Goal: Check status: Check status

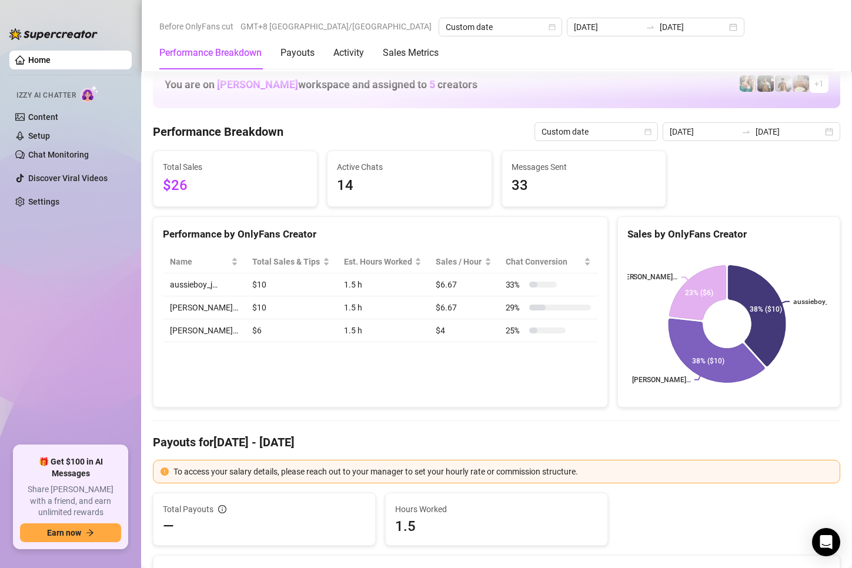
scroll to position [1411, 0]
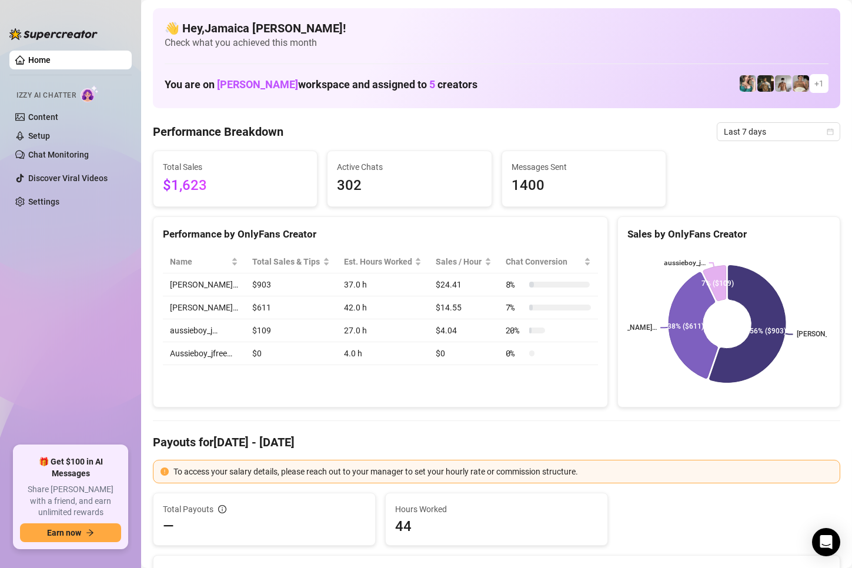
click at [406, 126] on div "Performance Breakdown Last 7 days" at bounding box center [496, 131] width 687 height 19
click at [724, 133] on span "Last 7 days" at bounding box center [778, 132] width 109 height 18
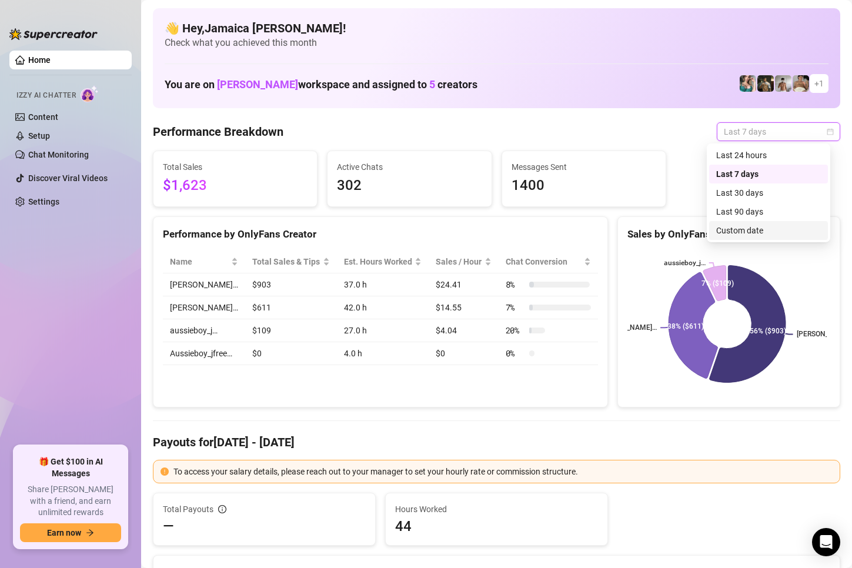
click at [736, 223] on div "Custom date" at bounding box center [768, 230] width 119 height 19
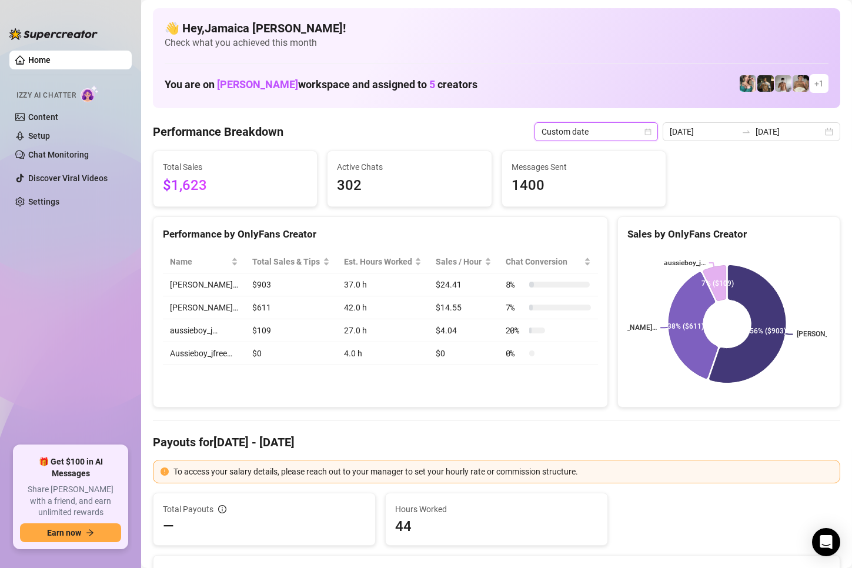
type input "[DATE]"
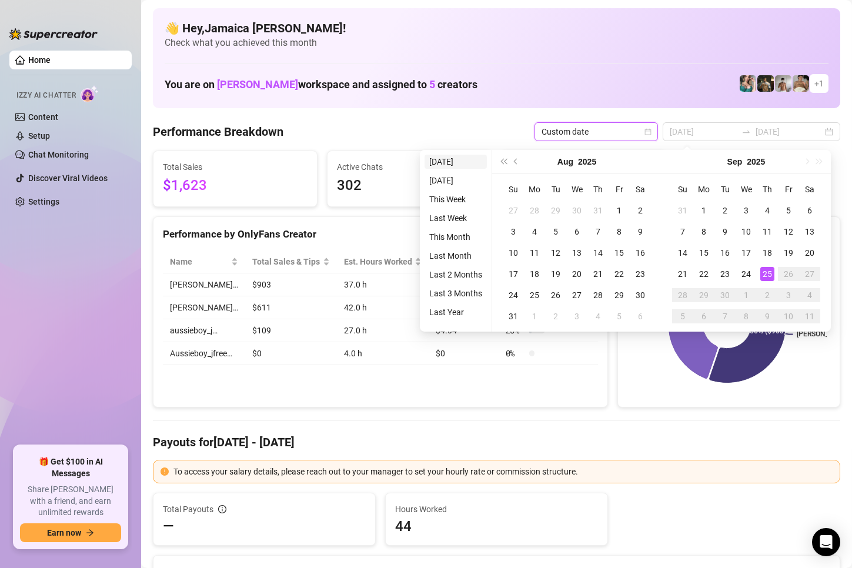
click at [466, 162] on li "[DATE]" at bounding box center [456, 162] width 62 height 14
type input "[DATE]"
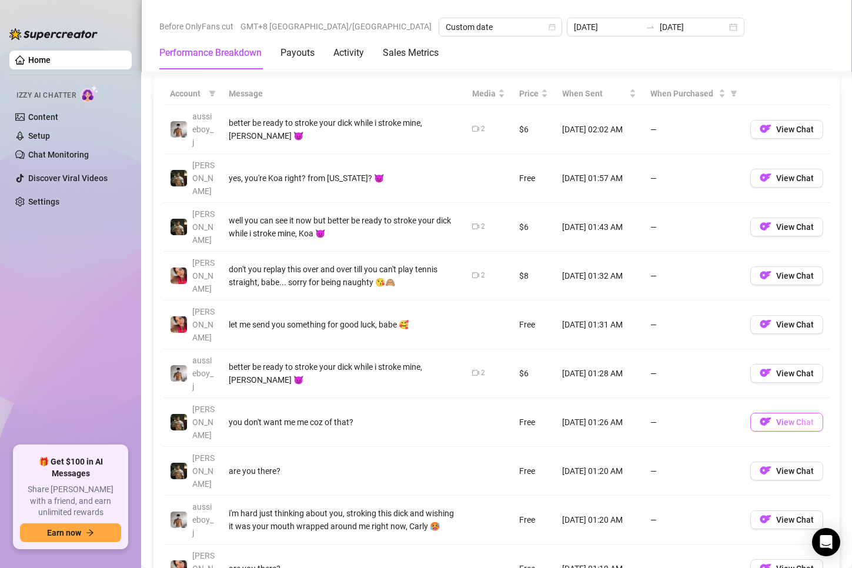
scroll to position [1000, 0]
